Goal: Task Accomplishment & Management: Manage account settings

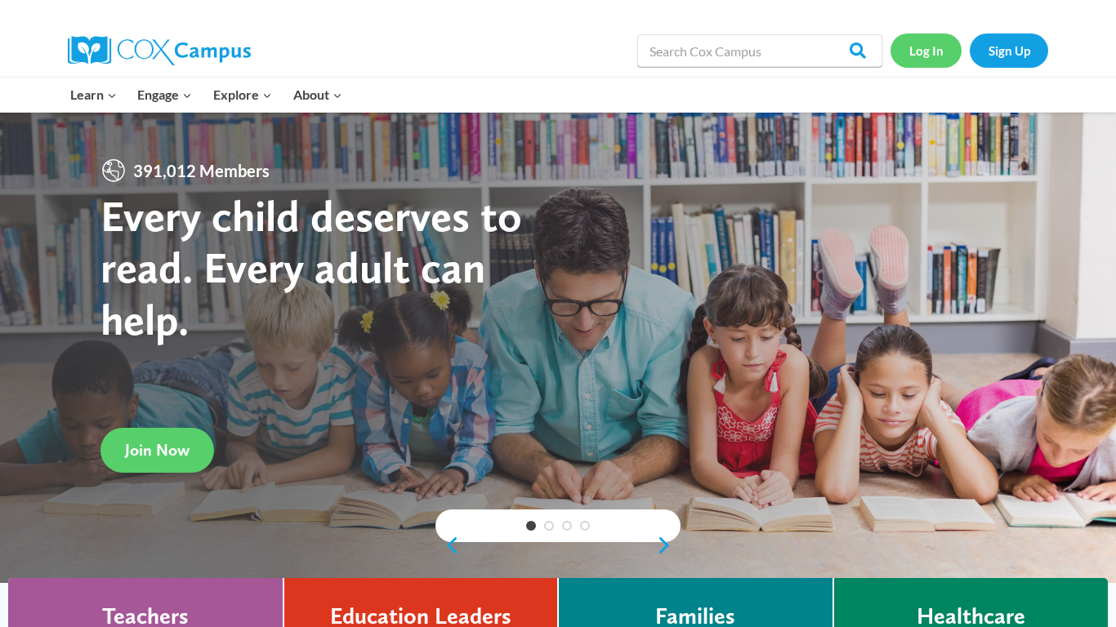
click at [941, 45] on link "Log In" at bounding box center [925, 49] width 71 height 33
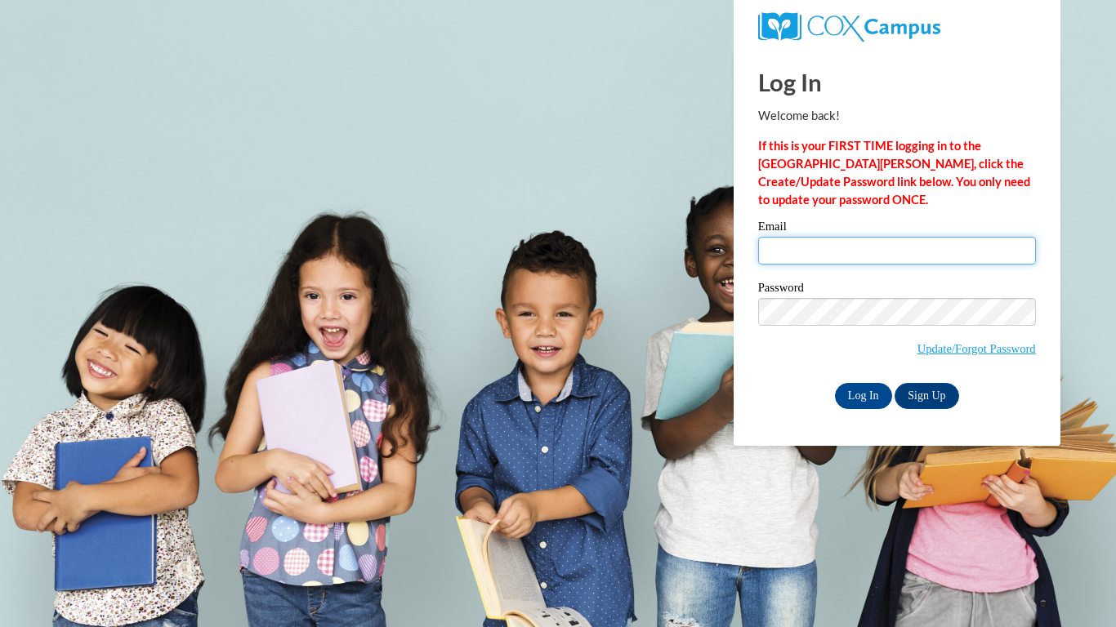
click at [791, 256] on input "Email" at bounding box center [897, 251] width 278 height 28
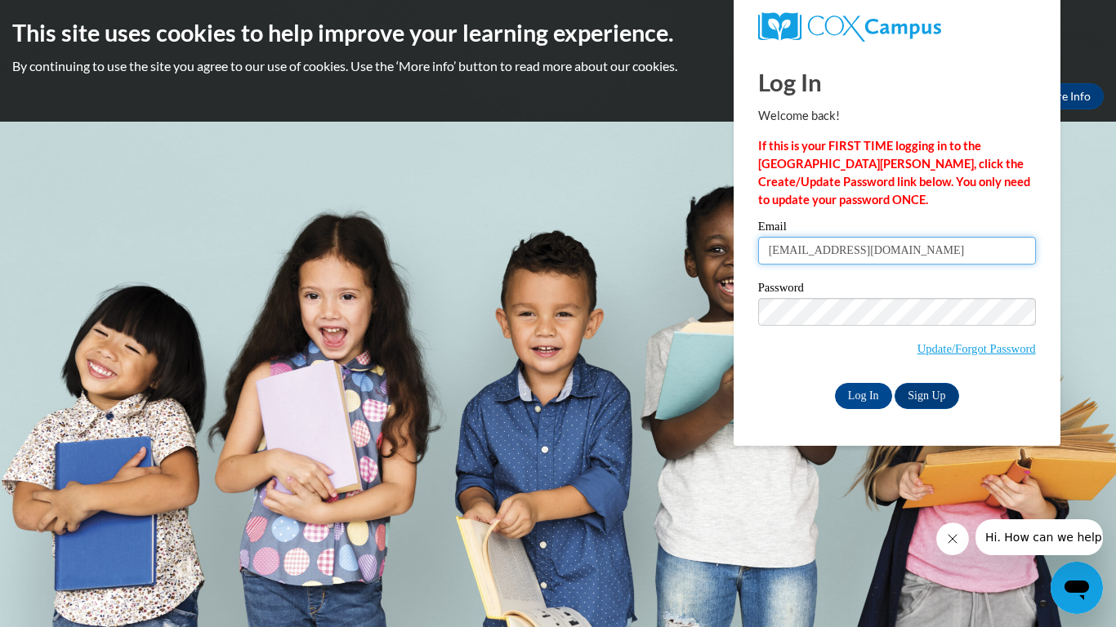
click at [922, 248] on input "ddalton@horizonohio.org" at bounding box center [897, 251] width 278 height 28
type input "ddalton@horizonohio.org"
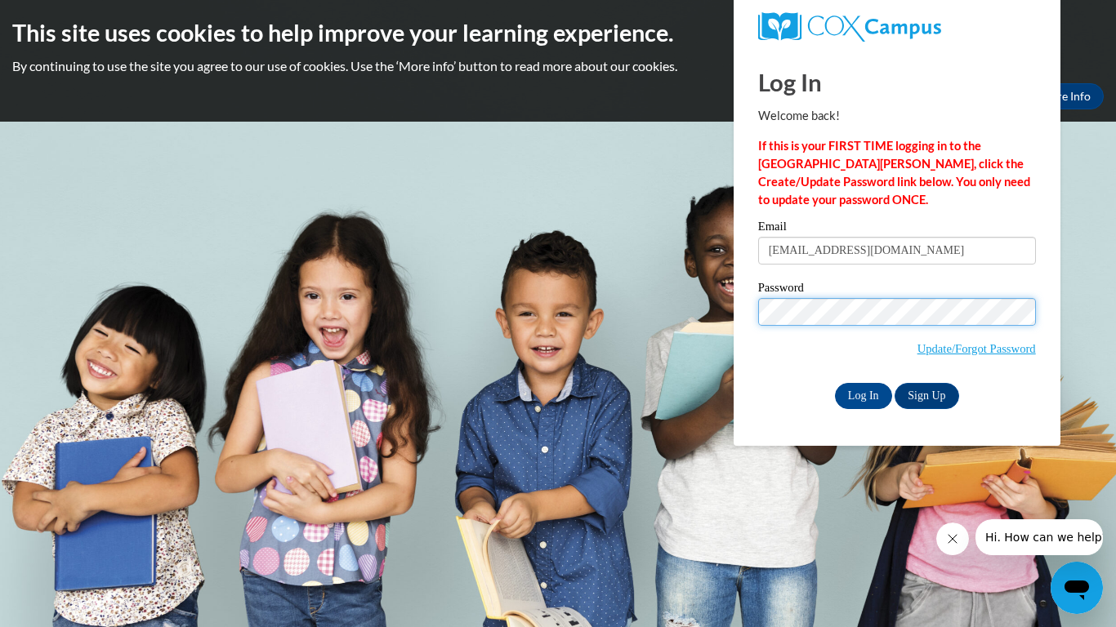
click at [835, 383] on input "Log In" at bounding box center [863, 396] width 57 height 26
